Goal: Information Seeking & Learning: Learn about a topic

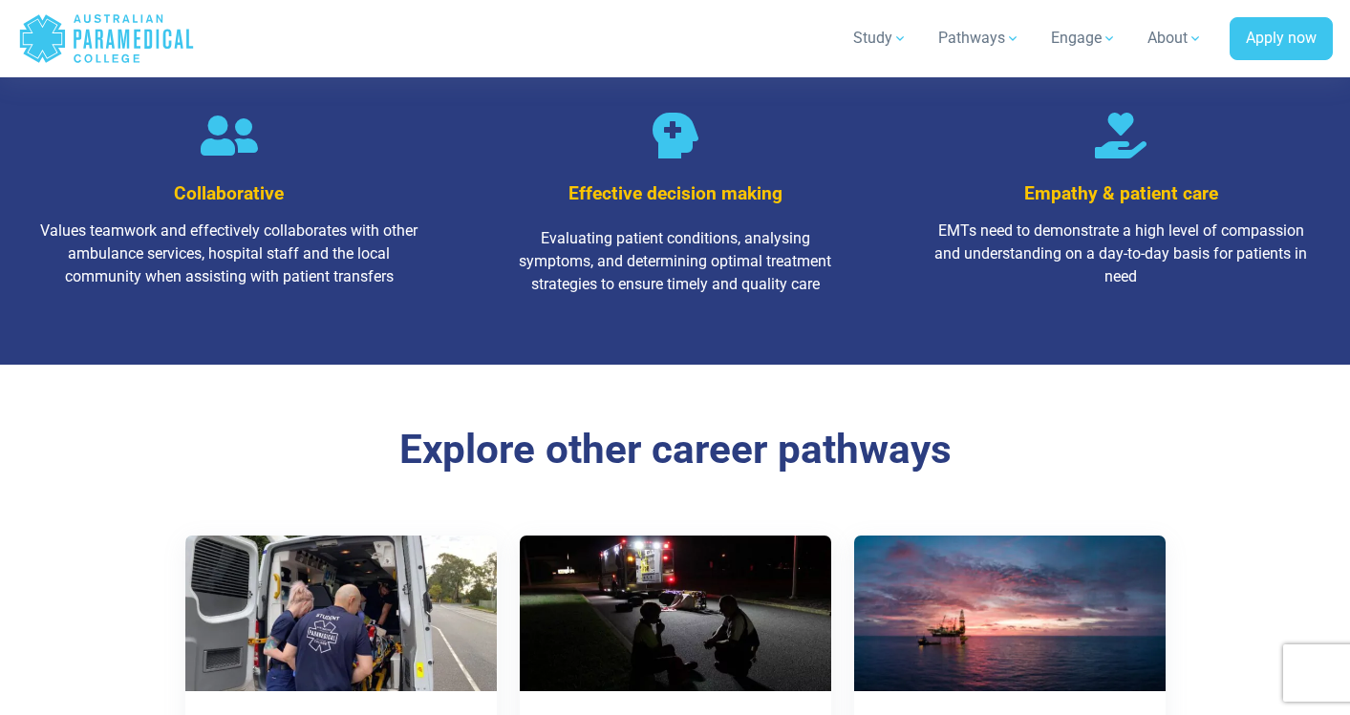
scroll to position [2817, 0]
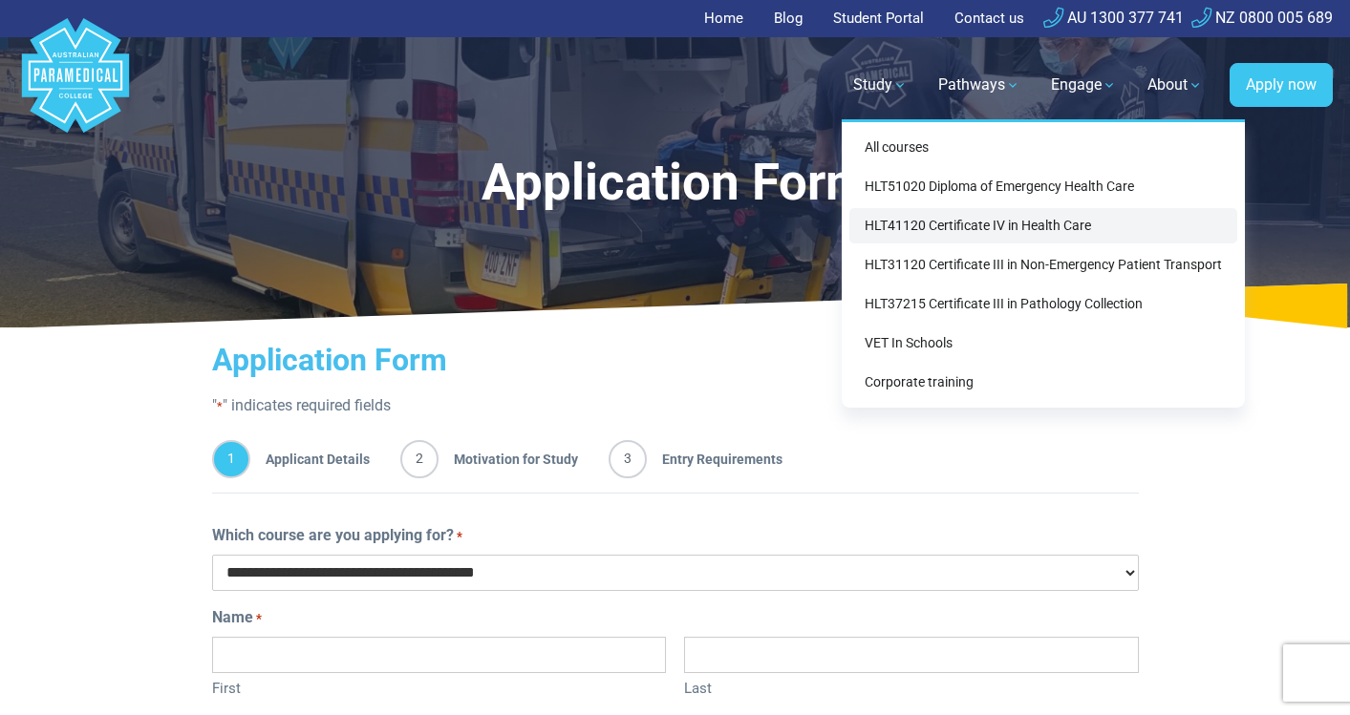
click at [930, 211] on link "HLT41120 Certificate IV in Health Care" at bounding box center [1043, 225] width 388 height 35
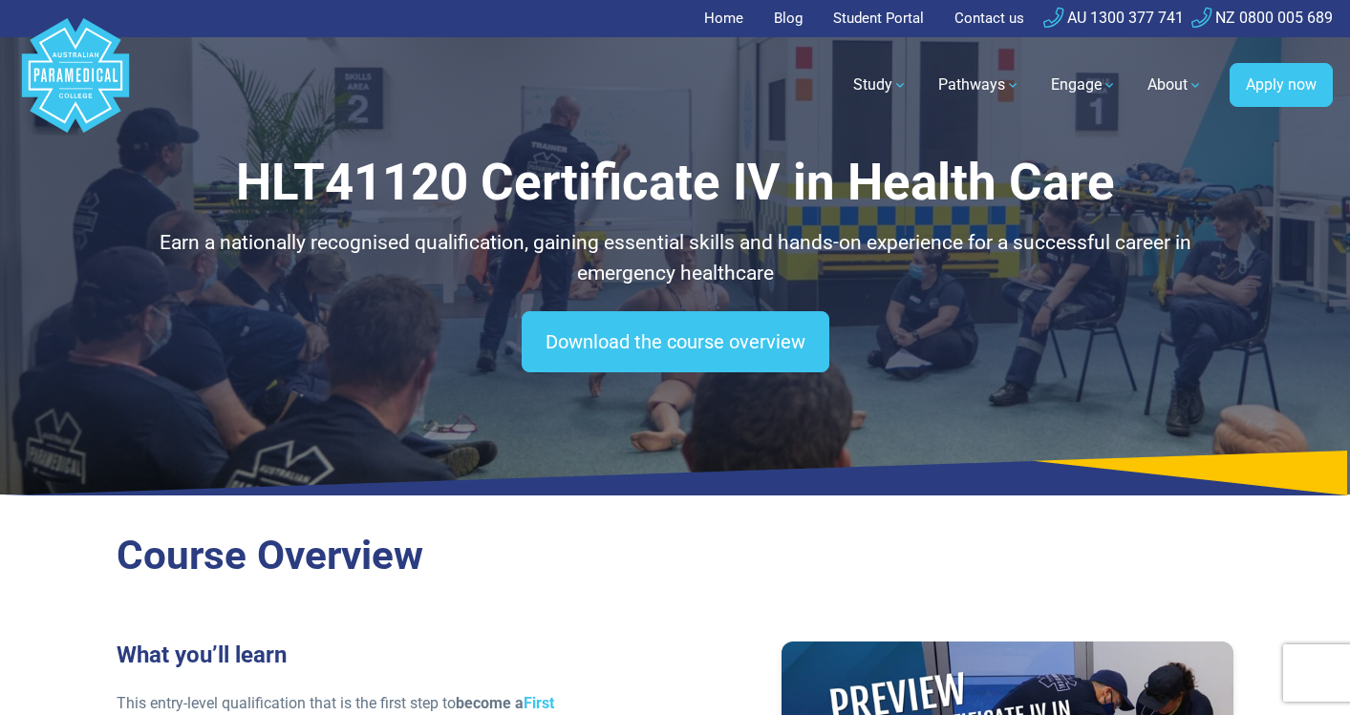
click at [257, 160] on h1 "HLT41120 Certificate IV in Health Care" at bounding box center [676, 183] width 1118 height 60
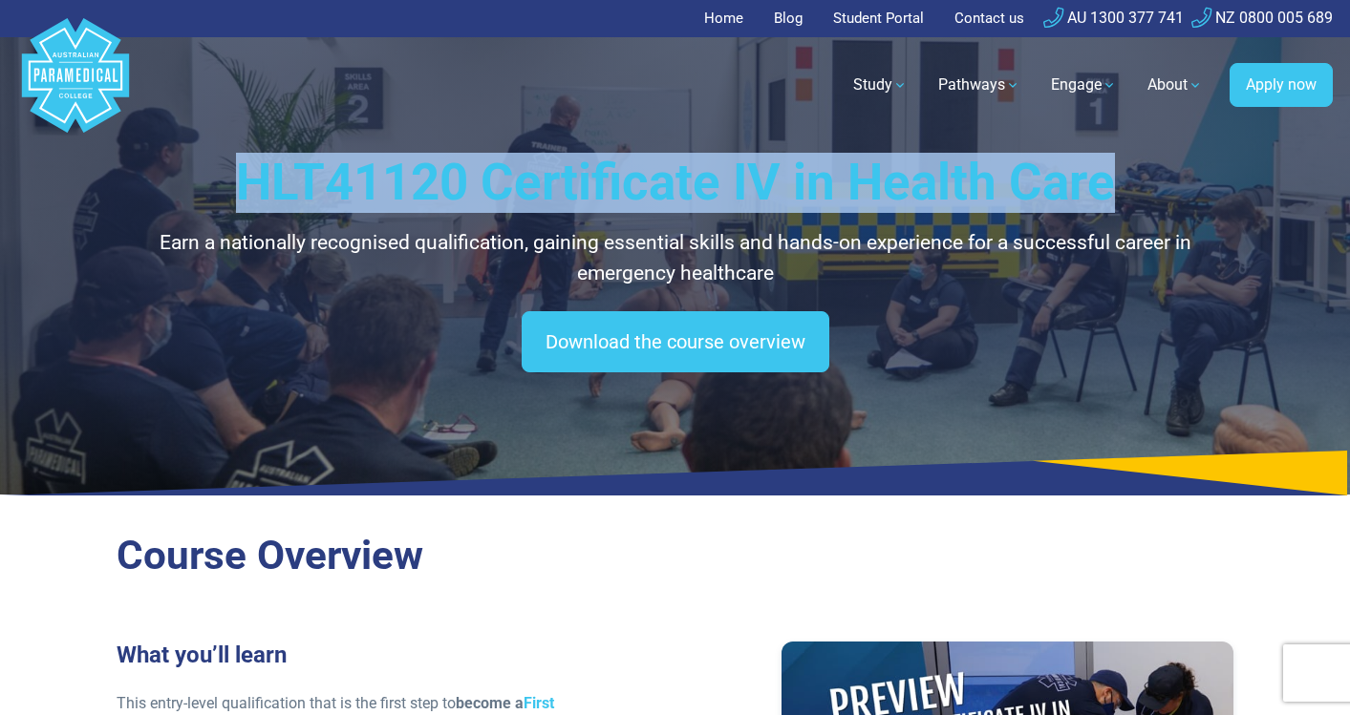
drag, startPoint x: 247, startPoint y: 167, endPoint x: 1111, endPoint y: 168, distance: 863.5
click at [1111, 168] on h1 "HLT41120 Certificate IV in Health Care" at bounding box center [676, 183] width 1118 height 60
copy h1 "HLT41120 Certificate IV in Health Care"
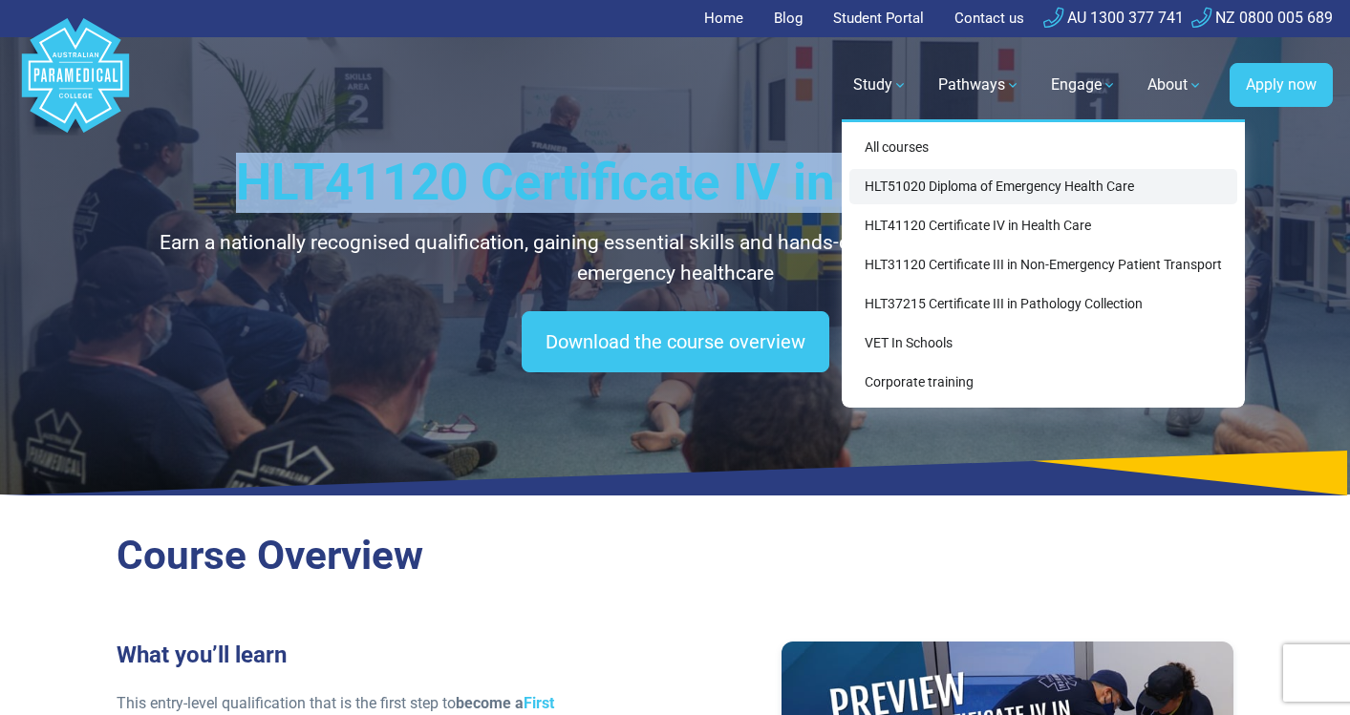
click at [899, 176] on link "HLT51020 Diploma of Emergency Health Care" at bounding box center [1043, 186] width 388 height 35
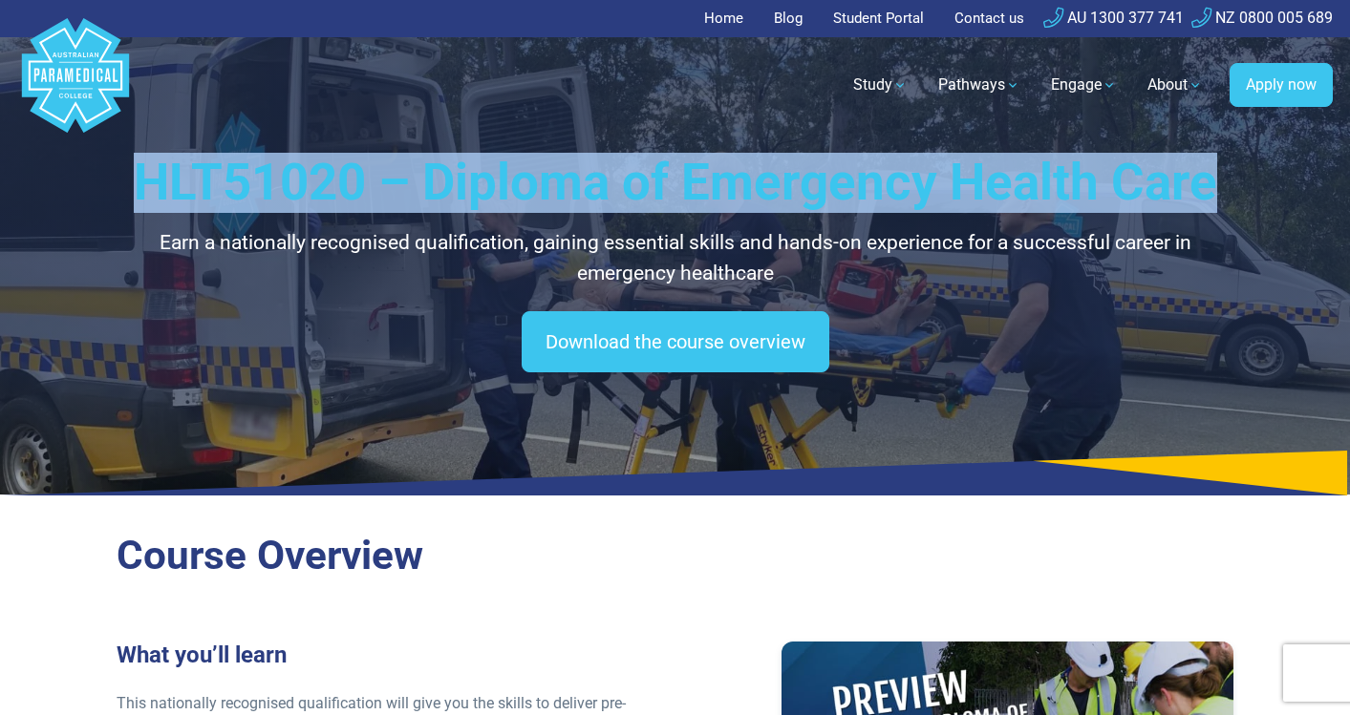
drag, startPoint x: 142, startPoint y: 182, endPoint x: 1205, endPoint y: 164, distance: 1062.4
click at [1205, 164] on h1 "HLT51020 – Diploma of Emergency Health Care" at bounding box center [676, 183] width 1118 height 60
copy h1 "HLT51020 – Diploma of Emergency Health Care"
